Goal: Transaction & Acquisition: Obtain resource

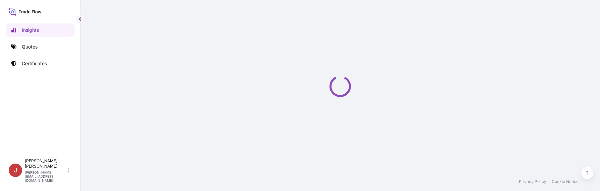
select select "2025"
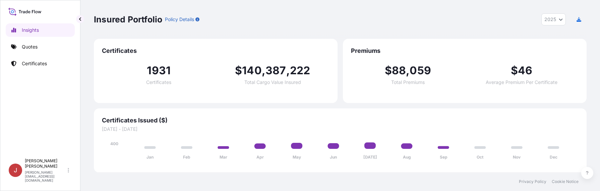
drag, startPoint x: 1, startPoint y: 103, endPoint x: 12, endPoint y: 101, distance: 10.9
click at [2, 103] on div "Insights Quotes Certificates J Jakub Piotrowski jakub.piotrowski@ligentia.global" at bounding box center [40, 95] width 80 height 191
click at [47, 51] on link "Quotes" at bounding box center [40, 46] width 69 height 13
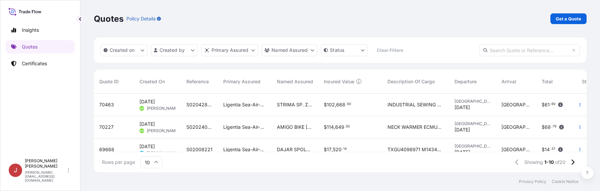
scroll to position [77, 488]
click at [559, 18] on p "Get a Quote" at bounding box center [568, 18] width 25 height 7
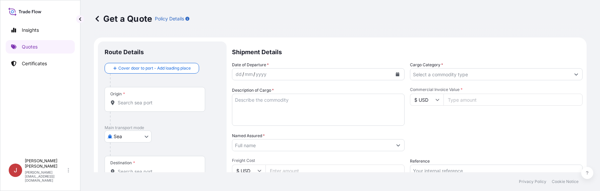
scroll to position [11, 0]
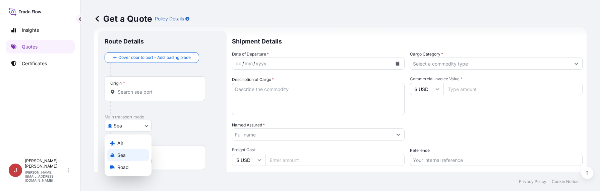
click at [143, 129] on body "Insights Quotes Certificates J Jakub Piotrowski jakub.piotrowski@ligentia.globa…" at bounding box center [300, 95] width 600 height 191
click at [144, 142] on div "Air" at bounding box center [128, 143] width 42 height 12
select select "Air"
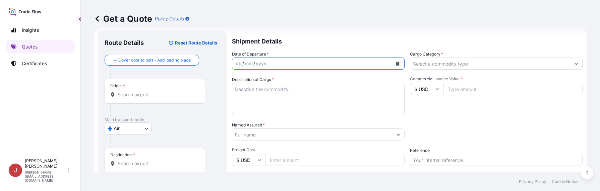
click at [277, 62] on div "dd / mm / yyyy" at bounding box center [312, 64] width 160 height 12
click at [393, 61] on button "Calendar" at bounding box center [397, 63] width 11 height 11
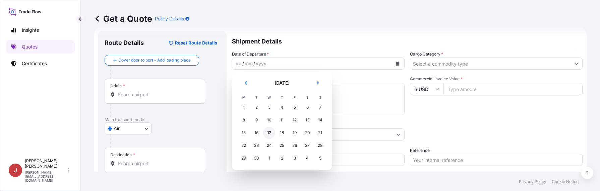
click at [266, 133] on div "17" at bounding box center [269, 133] width 12 height 12
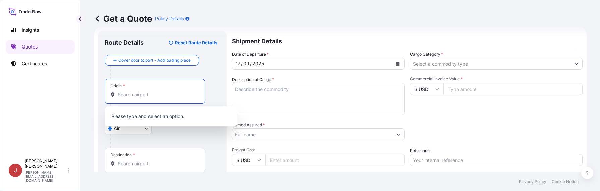
click at [152, 92] on input "Origin *" at bounding box center [157, 95] width 79 height 7
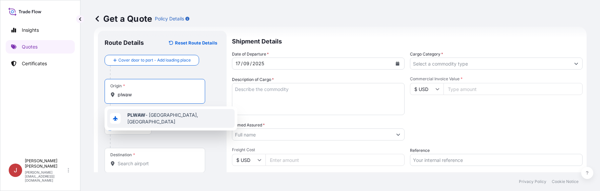
click at [156, 119] on span "PLWAW - Warszawa, Poland" at bounding box center [179, 118] width 105 height 13
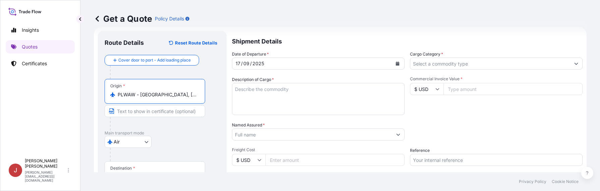
type input "PLWAW - Warszawa, Poland"
click at [147, 168] on div "Destination *" at bounding box center [156, 174] width 103 height 25
click at [147, 174] on input "Destination *" at bounding box center [158, 177] width 81 height 7
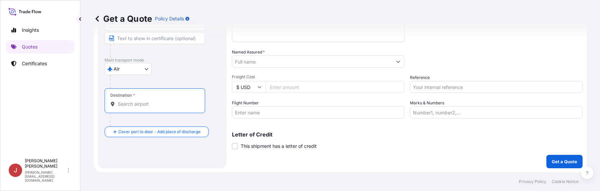
click at [161, 104] on input "Destination *" at bounding box center [157, 104] width 79 height 7
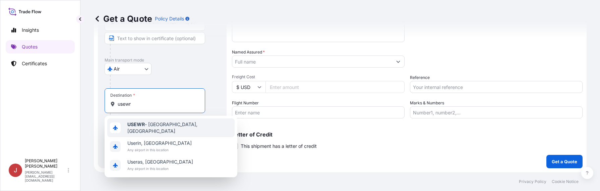
click at [168, 125] on span "USEWR - Newark, United States" at bounding box center [179, 127] width 105 height 13
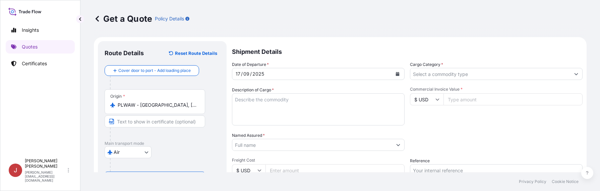
scroll to position [0, 0]
type input "USEWR - Newark, United States"
click at [441, 78] on input "Cargo Category *" at bounding box center [490, 74] width 160 height 12
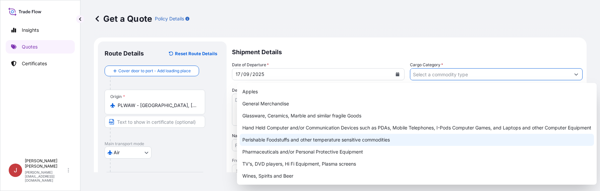
click at [305, 140] on div "Perishable Foodstuffs and other temperature sensitive commodities" at bounding box center [417, 140] width 354 height 12
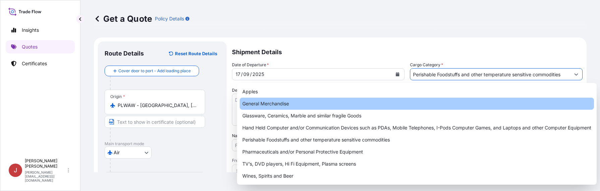
type input "General Merchandise"
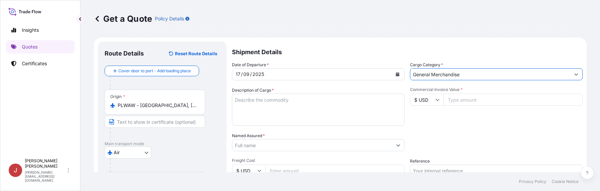
click at [299, 105] on textarea "Description of Cargo *" at bounding box center [318, 110] width 173 height 32
paste textarea "Serki homogenizowane 150g - 04061050 Twarogi Klinek 230g - 04061050"
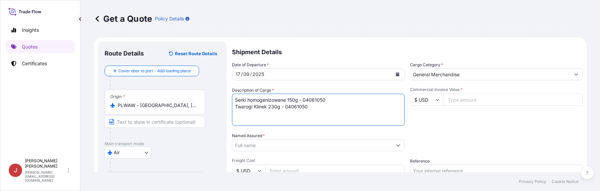
type textarea "Serki homogenizowane 150g - 04061050 Twarogi Klinek 230g - 04061050"
click at [472, 99] on input "Commercial Invoice Value *" at bounding box center [513, 100] width 139 height 12
type input "3110.4"
click at [352, 146] on input "Named Assured *" at bounding box center [312, 145] width 160 height 12
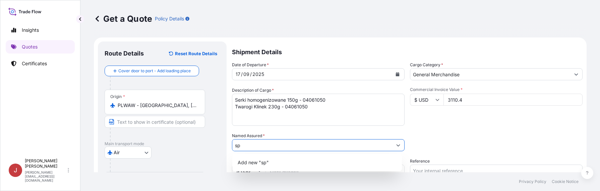
type input "s"
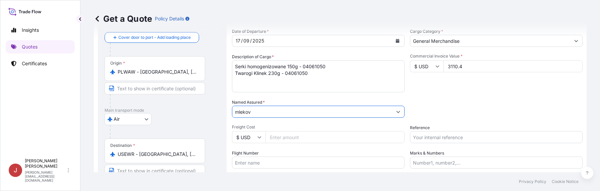
click at [338, 115] on input "mlekov" at bounding box center [312, 112] width 160 height 12
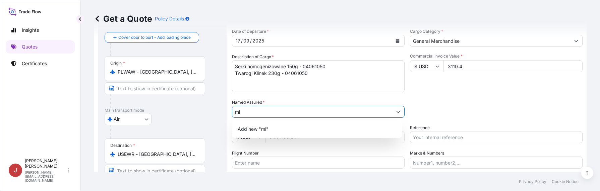
type input "m"
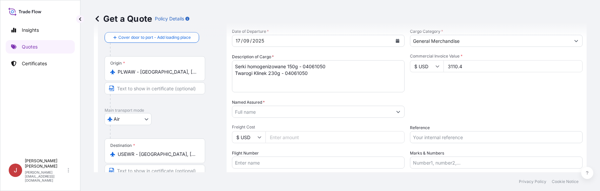
click at [324, 110] on input "Named Assured *" at bounding box center [312, 112] width 160 height 12
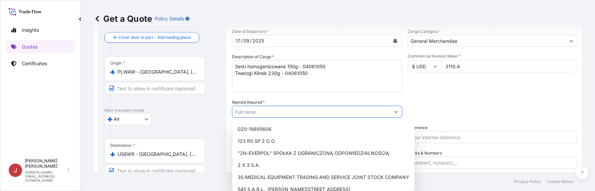
paste input "SPÓŁDZIELNIA MLECZARSKA MLEKOVITA"
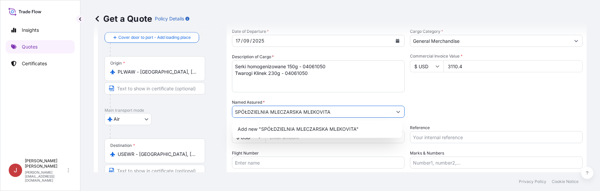
drag, startPoint x: 344, startPoint y: 112, endPoint x: 210, endPoint y: 120, distance: 134.7
click at [210, 121] on form "Route Details Reset Route Details Cover door to port - Add loading place Place …" at bounding box center [340, 113] width 493 height 219
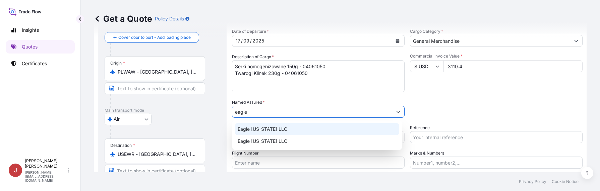
click at [316, 129] on div "Eagle New York LLC" at bounding box center [317, 129] width 164 height 12
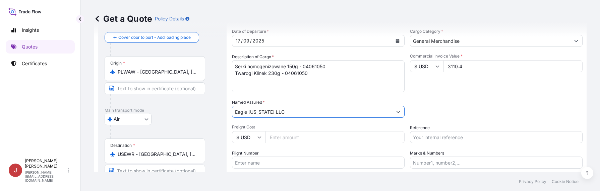
type input "Eagle New York LLC"
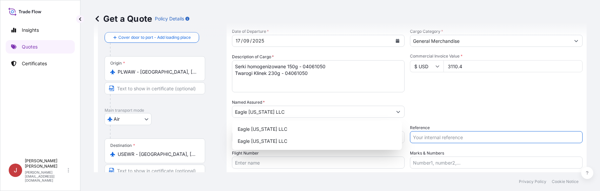
click at [444, 135] on input "Reference" at bounding box center [496, 137] width 173 height 12
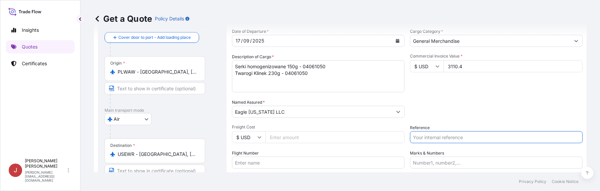
paste input "080-38509995"
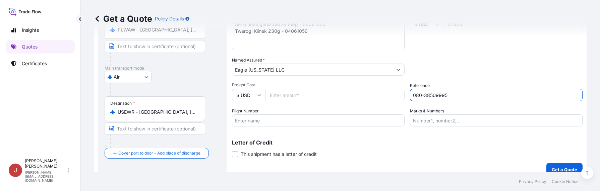
scroll to position [84, 0]
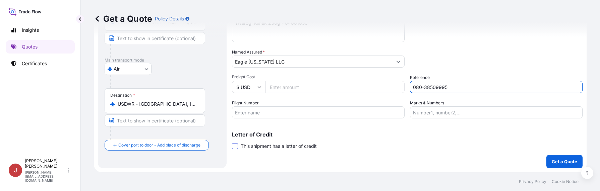
type input "080-38509995"
click at [235, 144] on span at bounding box center [235, 147] width 6 height 6
click at [232, 143] on input "This shipment has a letter of credit" at bounding box center [232, 143] width 0 height 0
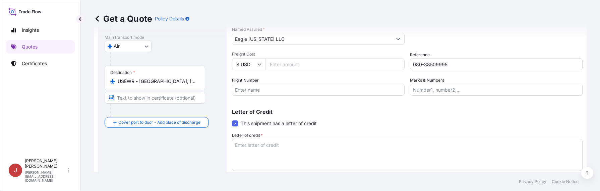
scroll to position [135, 0]
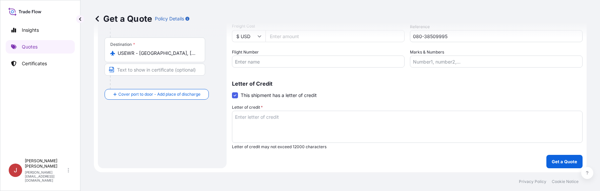
click at [234, 96] on span at bounding box center [235, 96] width 6 height 6
click at [232, 92] on input "This shipment has a letter of credit" at bounding box center [232, 92] width 0 height 0
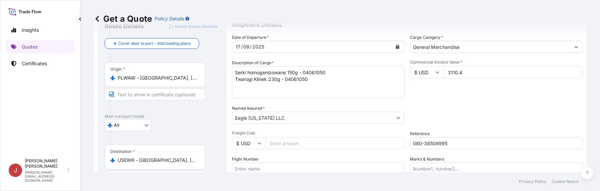
scroll to position [17, 0]
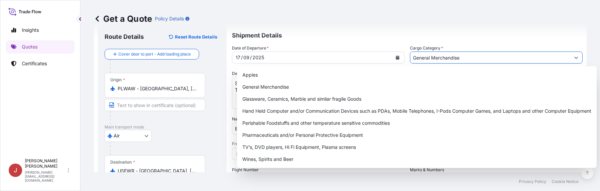
click at [480, 59] on input "General Merchandise" at bounding box center [490, 58] width 160 height 12
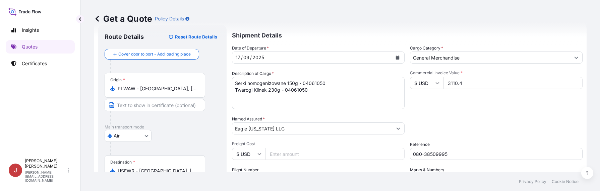
click at [441, 55] on input "General Merchandise" at bounding box center [490, 58] width 160 height 12
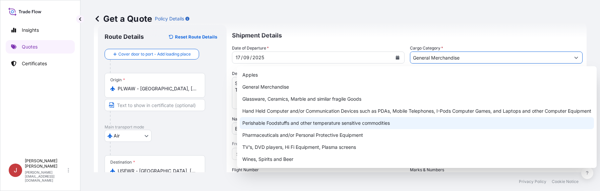
click at [307, 125] on div "Perishable Foodstuffs and other temperature sensitive commodities" at bounding box center [417, 123] width 354 height 12
type input "Perishable Foodstuffs and other temperature sensitive commodities"
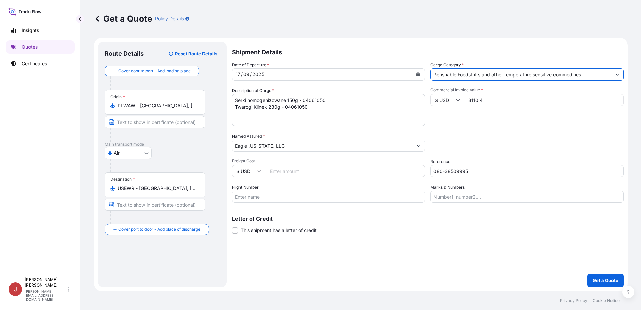
scroll to position [0, 0]
click at [600, 191] on p "Get a Quote" at bounding box center [605, 280] width 25 height 7
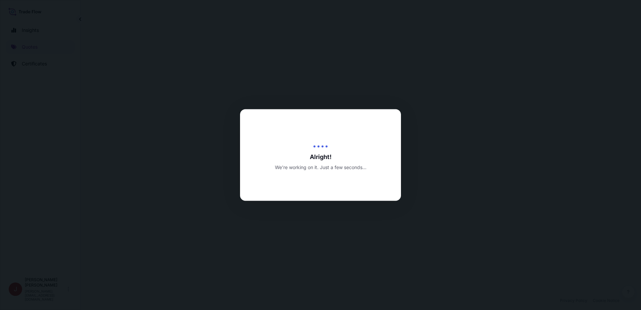
select select "Air"
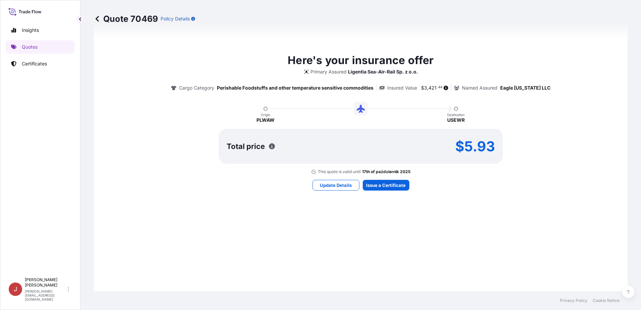
scroll to position [330, 0]
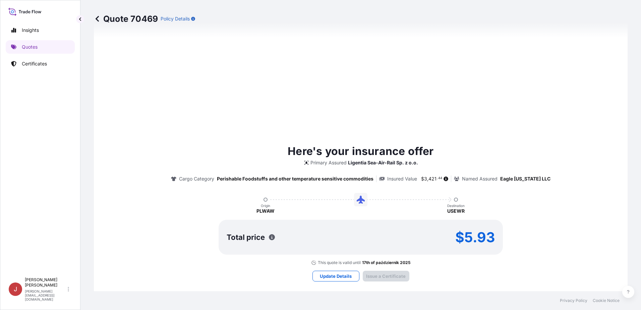
type input "17/09/2025"
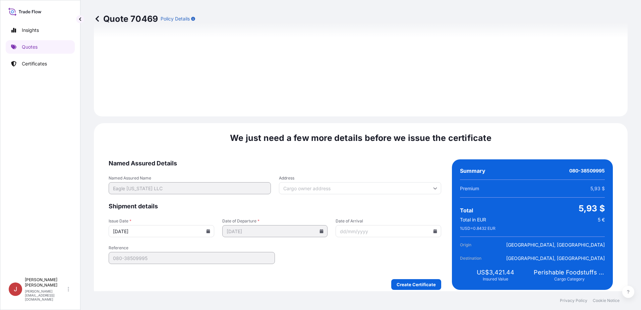
scroll to position [714, 0]
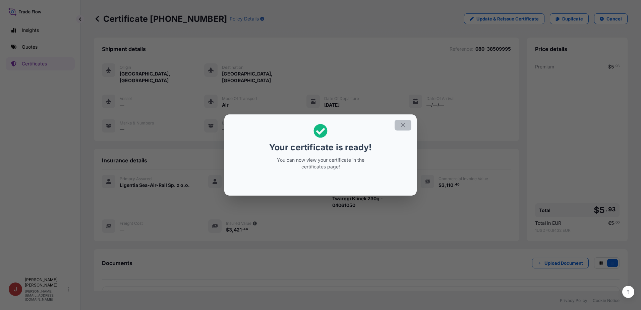
click at [404, 124] on icon "button" at bounding box center [403, 125] width 6 height 6
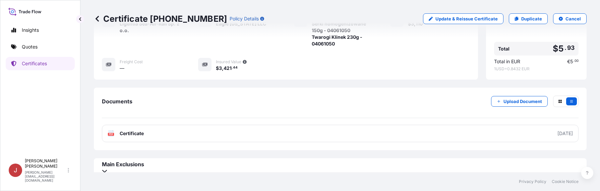
scroll to position [162, 0]
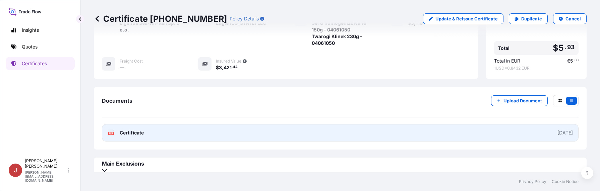
click at [476, 126] on link "PDF Certificate 2025-09-17" at bounding box center [340, 132] width 477 height 17
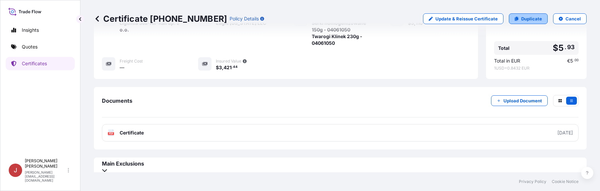
click at [527, 18] on p "Duplicate" at bounding box center [531, 18] width 21 height 7
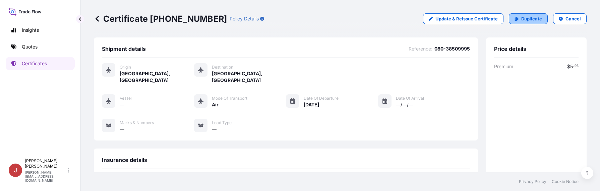
select select "Air"
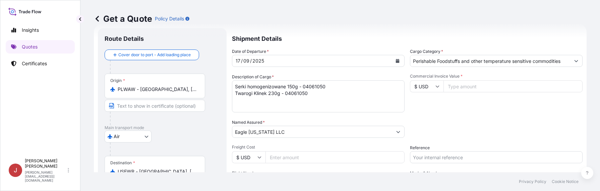
scroll to position [11, 0]
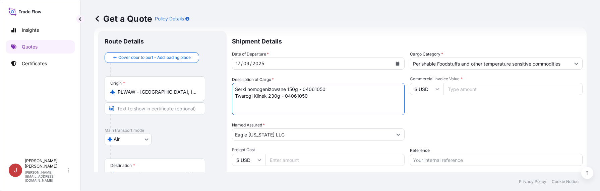
drag, startPoint x: 316, startPoint y: 100, endPoint x: 172, endPoint y: 81, distance: 145.1
click at [173, 81] on form "Route Details Cover door to port - Add loading place Place of loading Road / In…" at bounding box center [340, 136] width 493 height 219
type textarea "Jogurty"
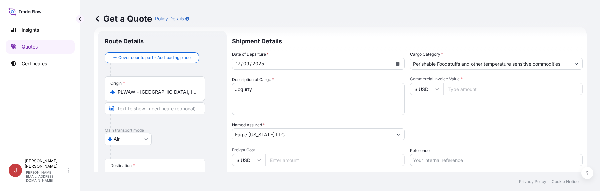
click at [436, 90] on icon at bounding box center [438, 90] width 4 height 2
click at [425, 110] on div "zł PLN" at bounding box center [424, 103] width 28 height 13
type input "zł PLN"
click at [472, 92] on input "Commercial Invoice Value *" at bounding box center [513, 89] width 139 height 12
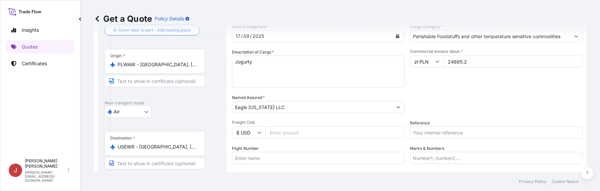
scroll to position [78, 0]
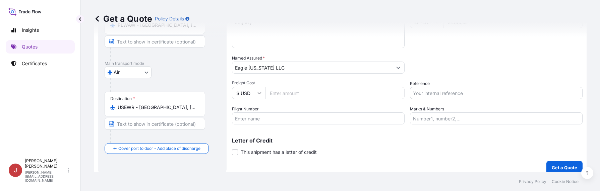
type input "24685.2"
click at [504, 93] on input "Reference" at bounding box center [496, 93] width 173 height 12
paste input "080-38509995"
type input "080-38509995"
click at [502, 76] on div "Date of Departure * 17 / 09 / 2025 Cargo Category * Perishable Foodstuffs and o…" at bounding box center [407, 54] width 351 height 141
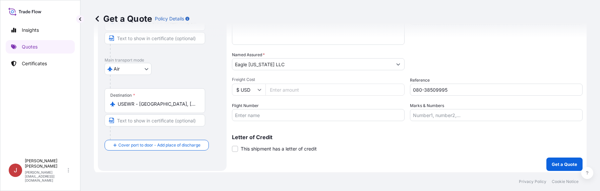
scroll to position [84, 0]
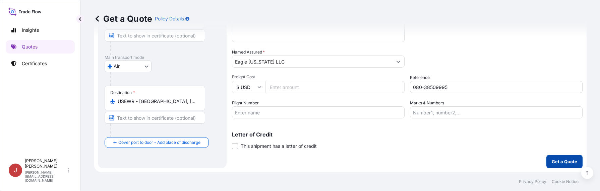
click at [567, 163] on p "Get a Quote" at bounding box center [564, 162] width 25 height 7
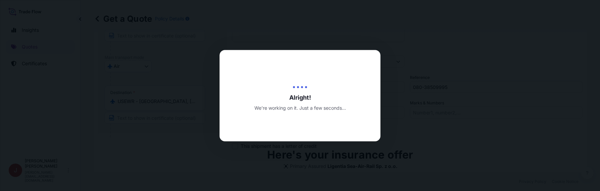
type input "17/09/2025"
select select "Air"
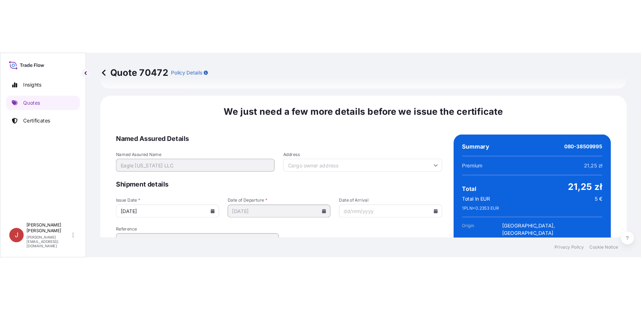
scroll to position [714, 0]
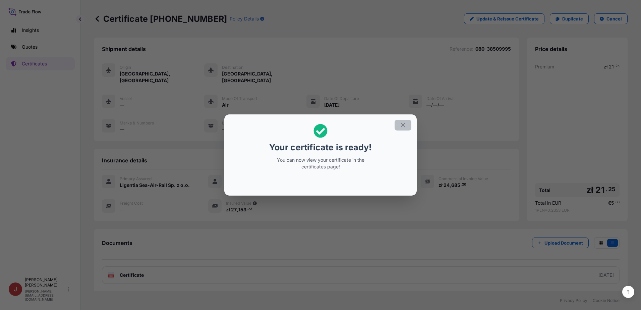
click at [402, 123] on icon "button" at bounding box center [403, 125] width 6 height 6
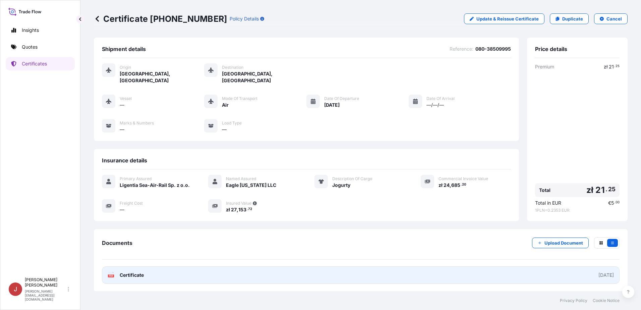
click at [534, 191] on link "PDF Certificate 2025-09-17" at bounding box center [361, 274] width 518 height 17
